Goal: Task Accomplishment & Management: Use online tool/utility

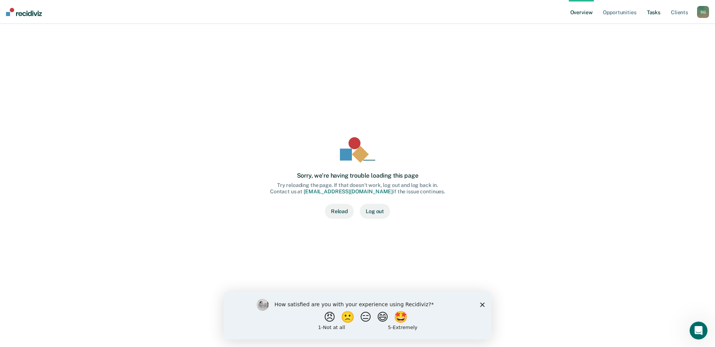
click at [655, 13] on link "Tasks" at bounding box center [654, 12] width 16 height 24
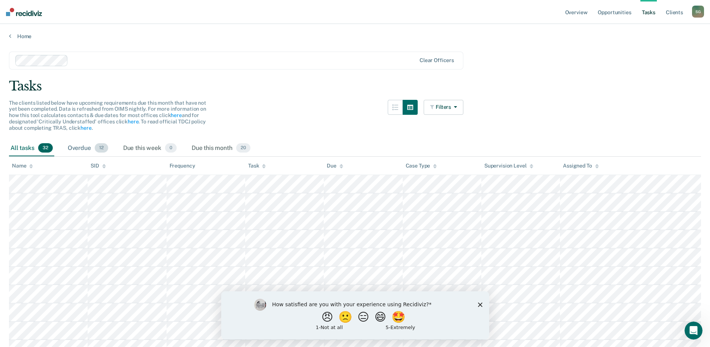
click at [81, 148] on div "Overdue 12" at bounding box center [87, 148] width 43 height 16
click at [461, 108] on button "Filters" at bounding box center [443, 107] width 40 height 15
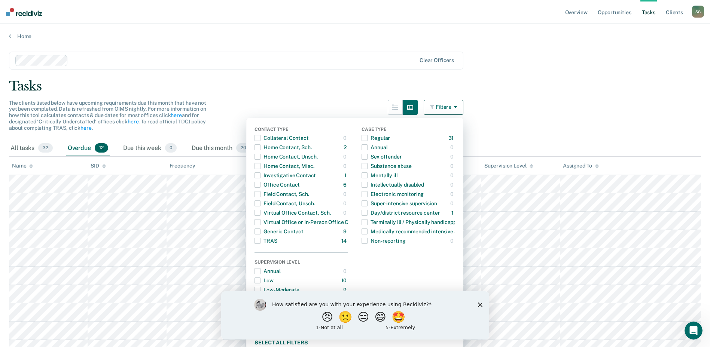
click at [492, 107] on main "Clear officers Tasks The clients listed below have upcoming requirements due th…" at bounding box center [355, 231] width 710 height 383
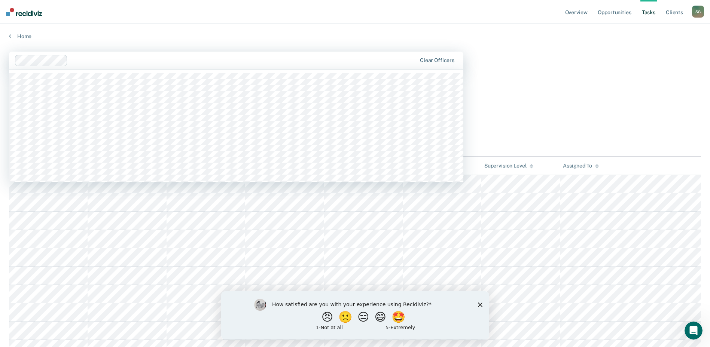
click at [71, 63] on div at bounding box center [216, 60] width 402 height 11
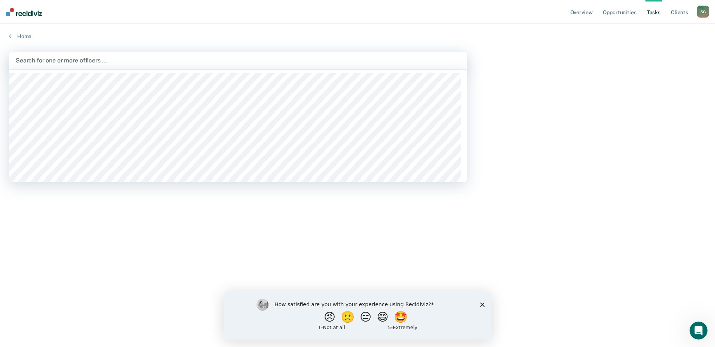
click at [61, 61] on div at bounding box center [238, 60] width 444 height 9
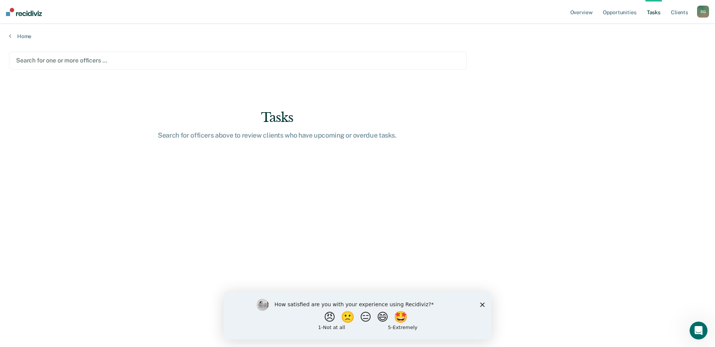
click at [61, 61] on div at bounding box center [238, 60] width 444 height 9
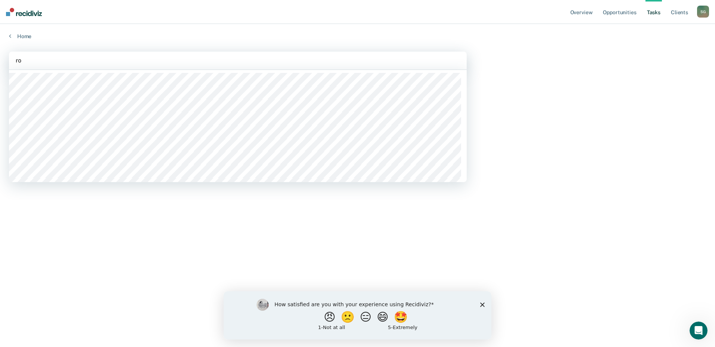
type input "rod"
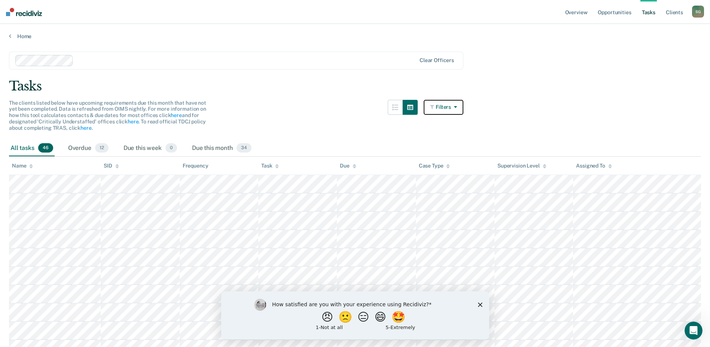
click at [441, 110] on button "Filters" at bounding box center [443, 107] width 40 height 15
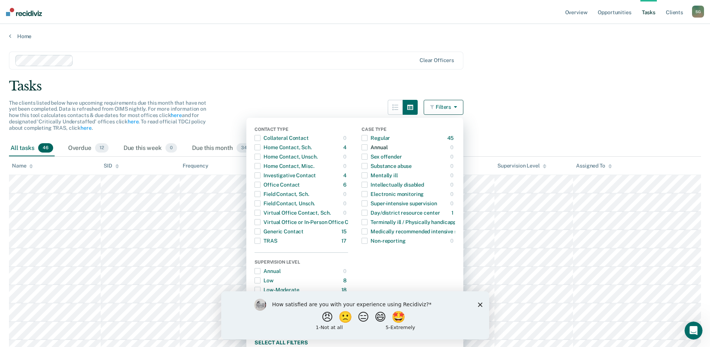
click at [367, 148] on span "button" at bounding box center [364, 147] width 6 height 6
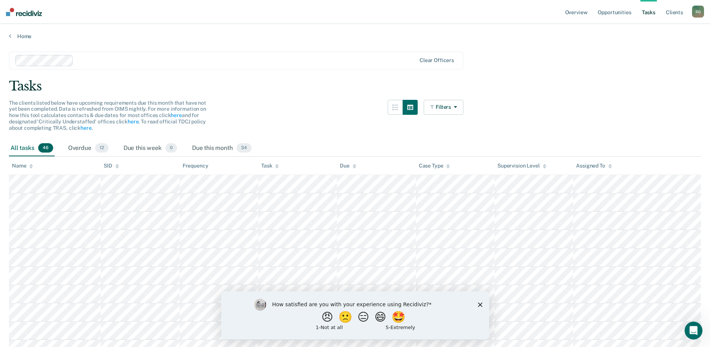
click at [41, 148] on span "46" at bounding box center [45, 148] width 15 height 10
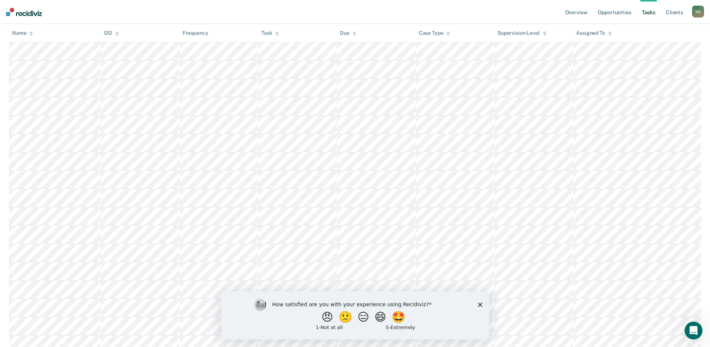
scroll to position [0, 0]
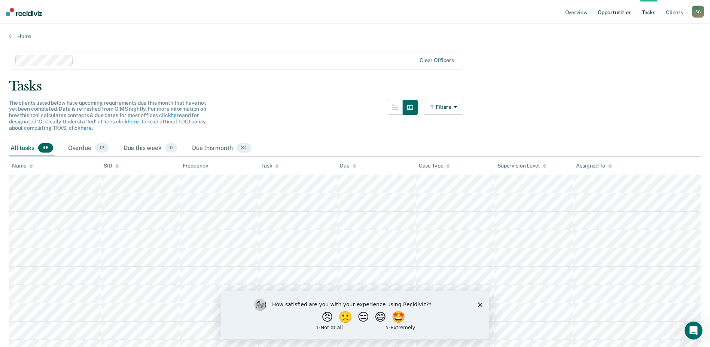
click at [613, 13] on link "Opportunities" at bounding box center [614, 12] width 36 height 24
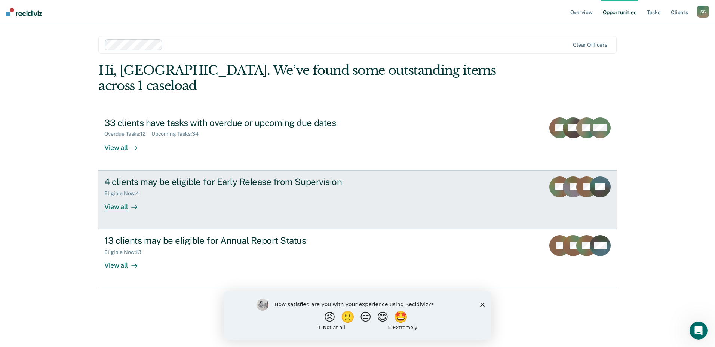
click at [296, 183] on div "4 clients may be eligible for Early Release from Supervision Eligible Now : 4 V…" at bounding box center [244, 194] width 281 height 34
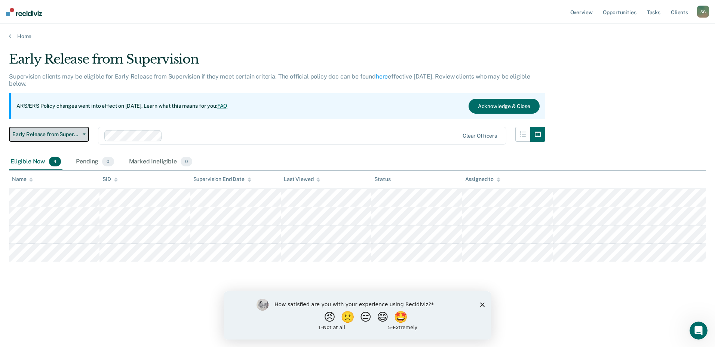
click at [82, 134] on span "button" at bounding box center [83, 134] width 6 height 1
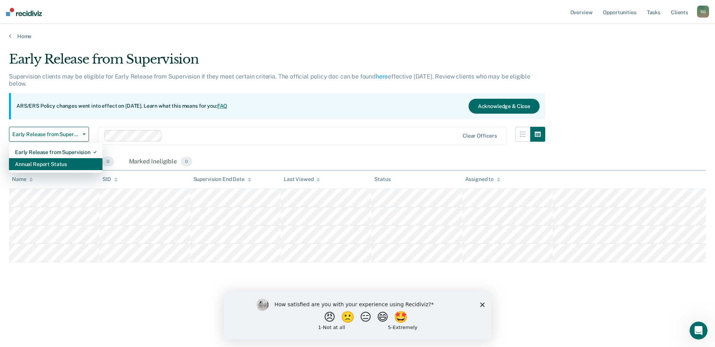
click at [55, 163] on div "Annual Report Status" at bounding box center [56, 164] width 82 height 12
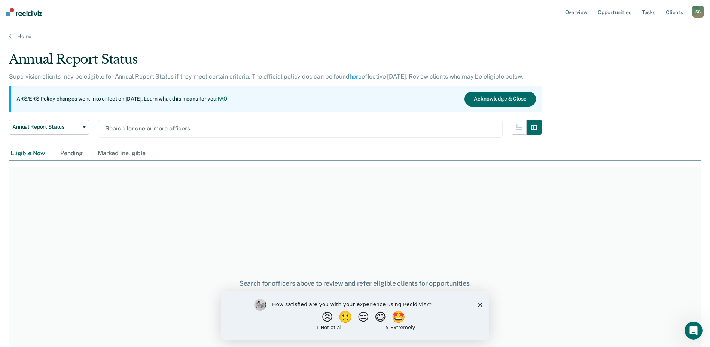
click at [154, 128] on div at bounding box center [300, 128] width 390 height 9
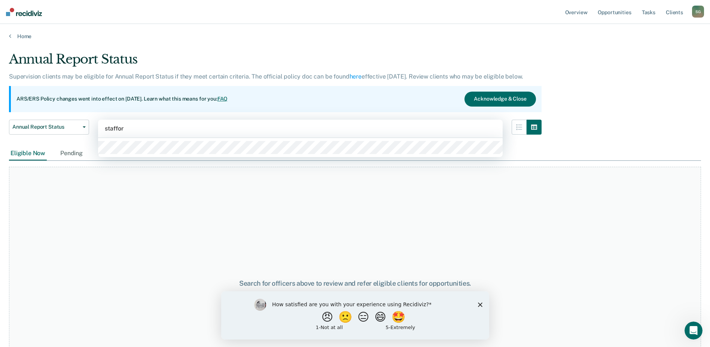
type input "stafford"
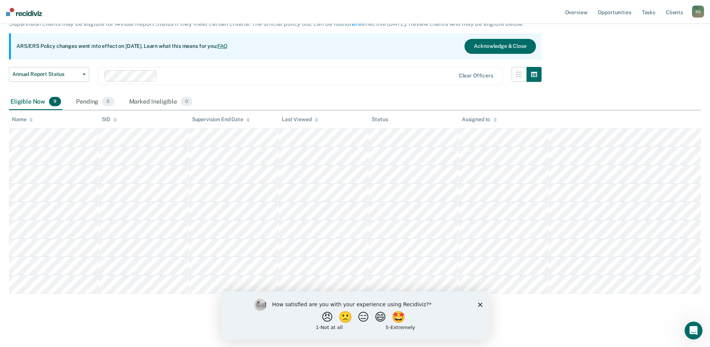
scroll to position [53, 0]
click at [83, 74] on icon "button" at bounding box center [84, 73] width 3 height 1
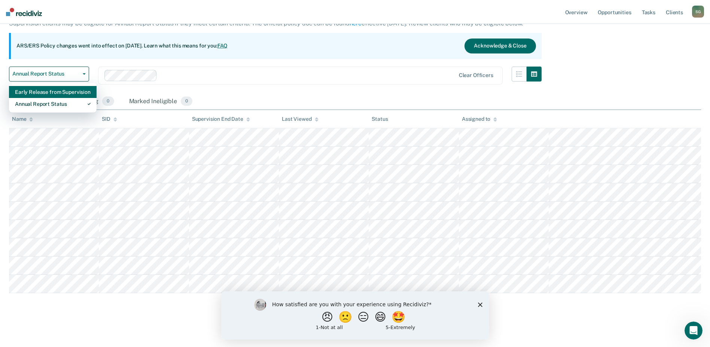
click at [67, 90] on div "Early Release from Supervision" at bounding box center [53, 92] width 76 height 12
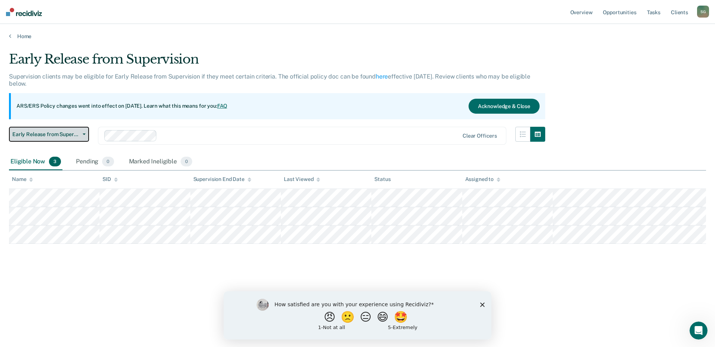
click at [77, 138] on button "Early Release from Supervision" at bounding box center [49, 134] width 80 height 15
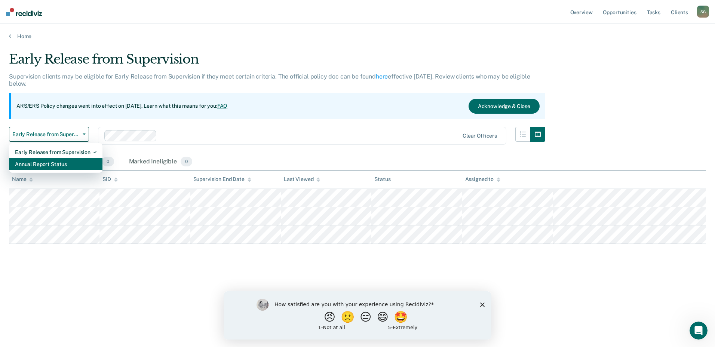
click at [60, 165] on div "Annual Report Status" at bounding box center [56, 164] width 82 height 12
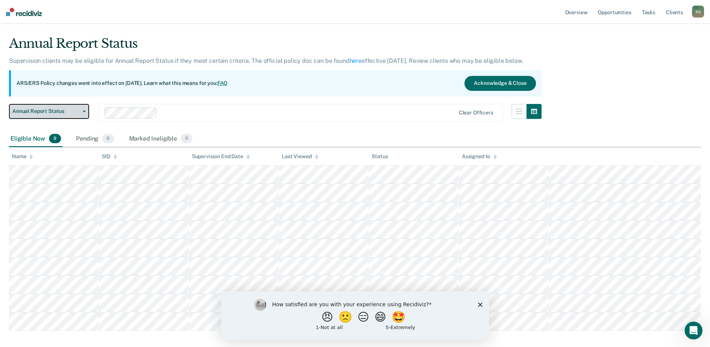
scroll to position [53, 0]
